Goal: Find contact information: Find contact information

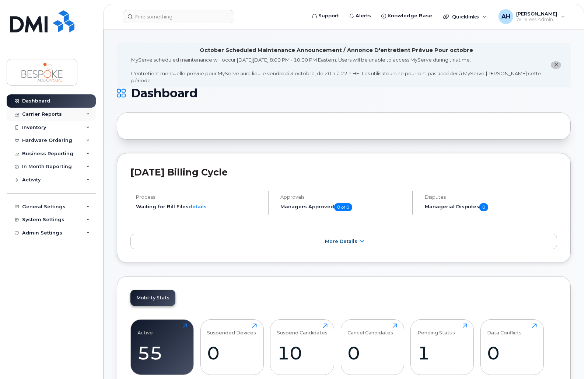
click at [56, 113] on div "Carrier Reports" at bounding box center [42, 114] width 40 height 6
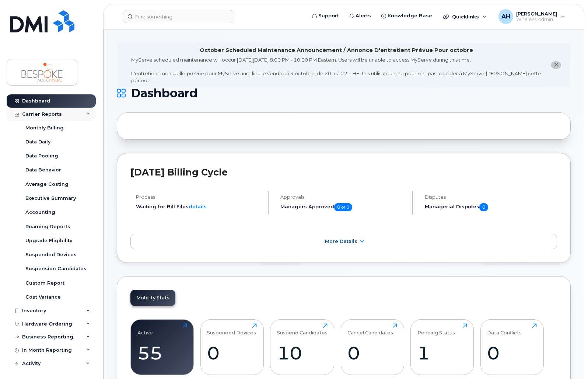
click at [46, 109] on div "Carrier Reports" at bounding box center [51, 114] width 89 height 13
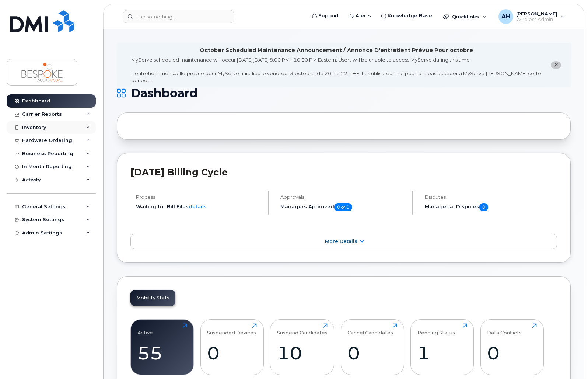
click at [53, 127] on div "Inventory" at bounding box center [51, 127] width 89 height 13
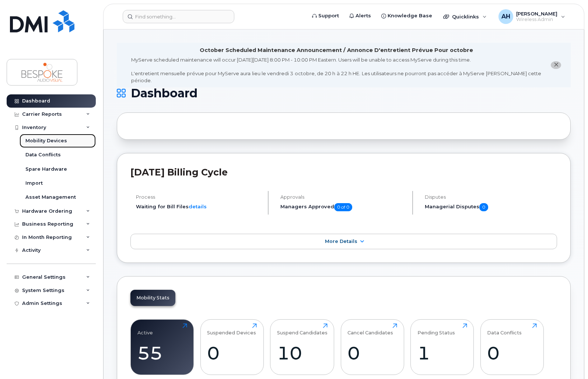
click at [63, 138] on div "Mobility Devices" at bounding box center [46, 140] width 42 height 7
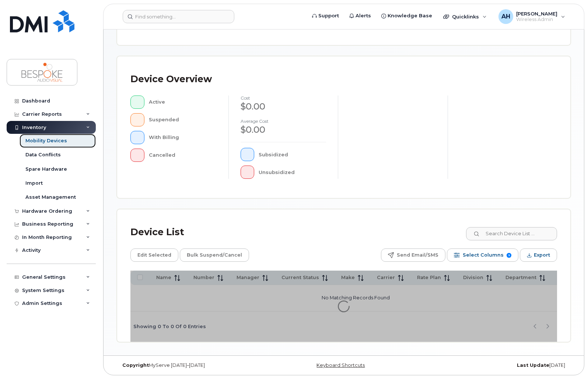
scroll to position [158, 0]
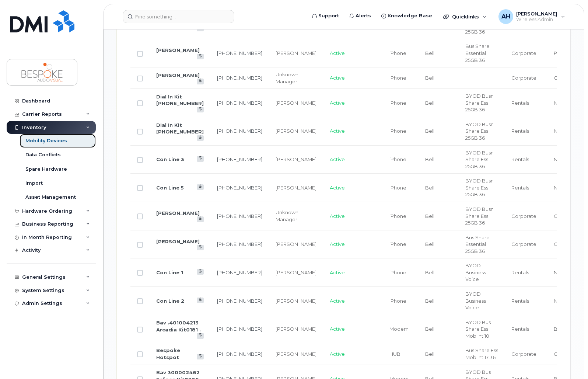
scroll to position [877, 0]
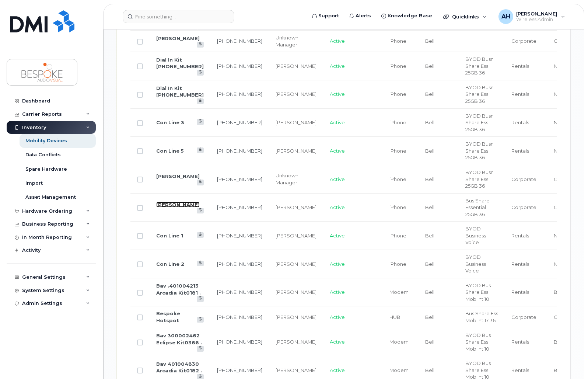
click at [166, 207] on link "[PERSON_NAME]" at bounding box center [177, 204] width 43 height 6
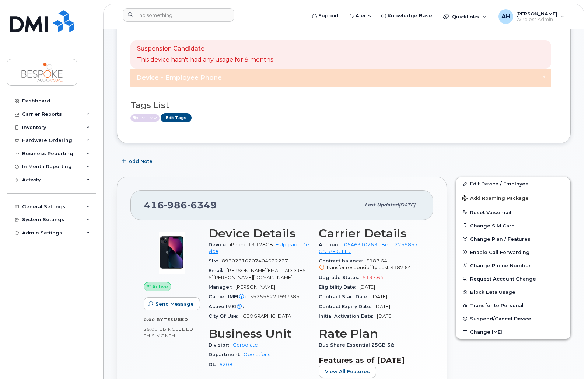
scroll to position [110, 0]
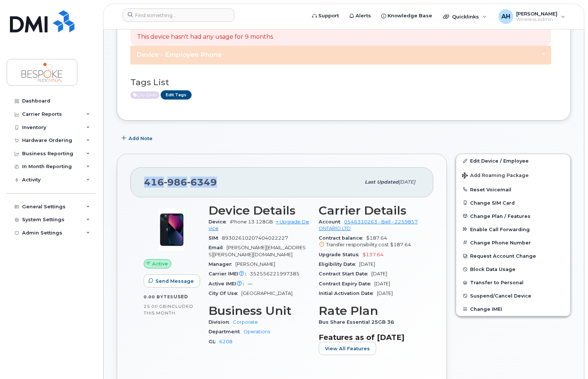
drag, startPoint x: 212, startPoint y: 178, endPoint x: 136, endPoint y: 175, distance: 76.3
click at [136, 175] on div "416 986 6349 Last updated Sep 09, 2025" at bounding box center [281, 181] width 303 height 29
copy span "416 986 6349"
click at [285, 189] on div "416 986 6349" at bounding box center [252, 181] width 216 height 15
